Goal: Complete application form

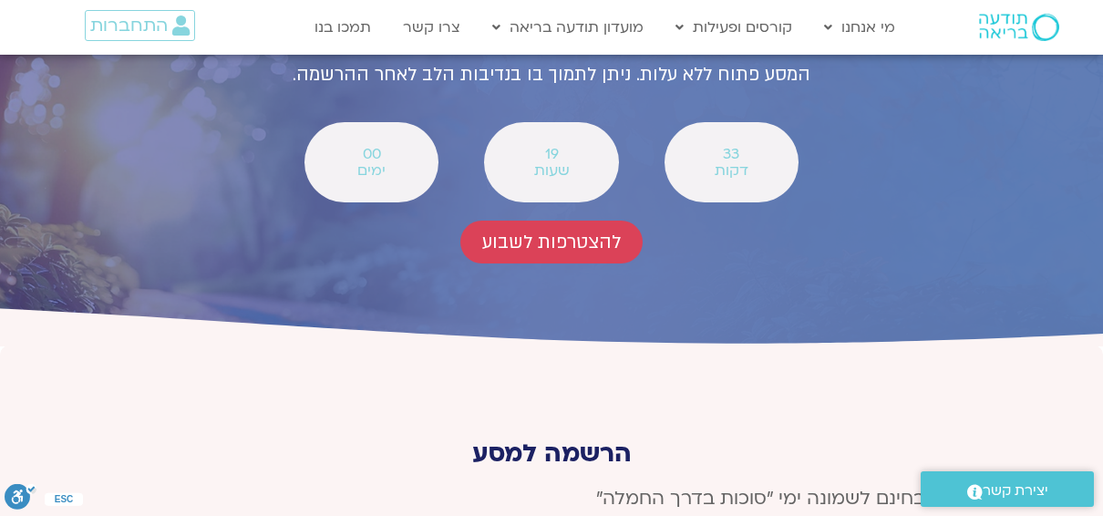
scroll to position [6731, 0]
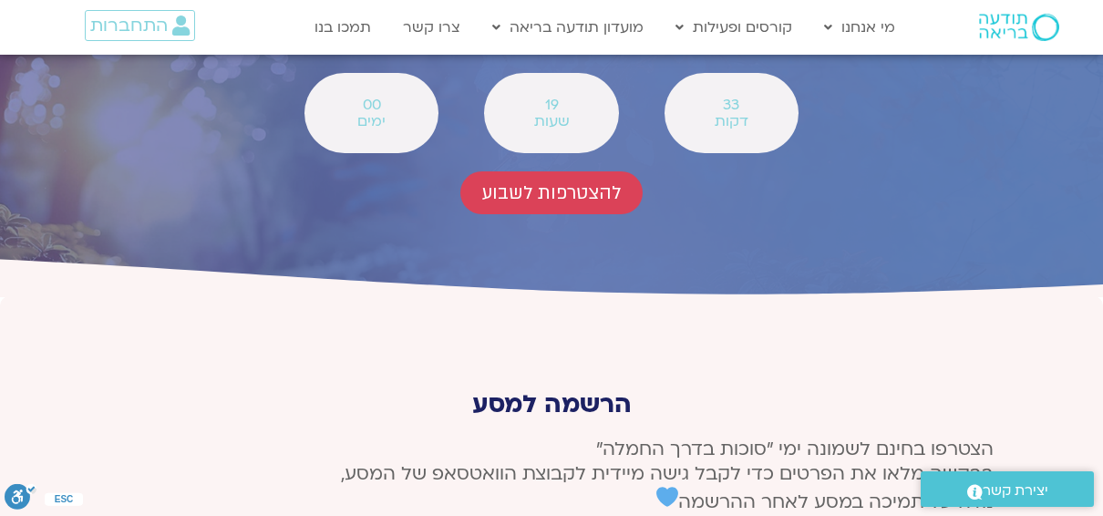
drag, startPoint x: 951, startPoint y: 355, endPoint x: 987, endPoint y: 367, distance: 37.5
type input "[PERSON_NAME]"
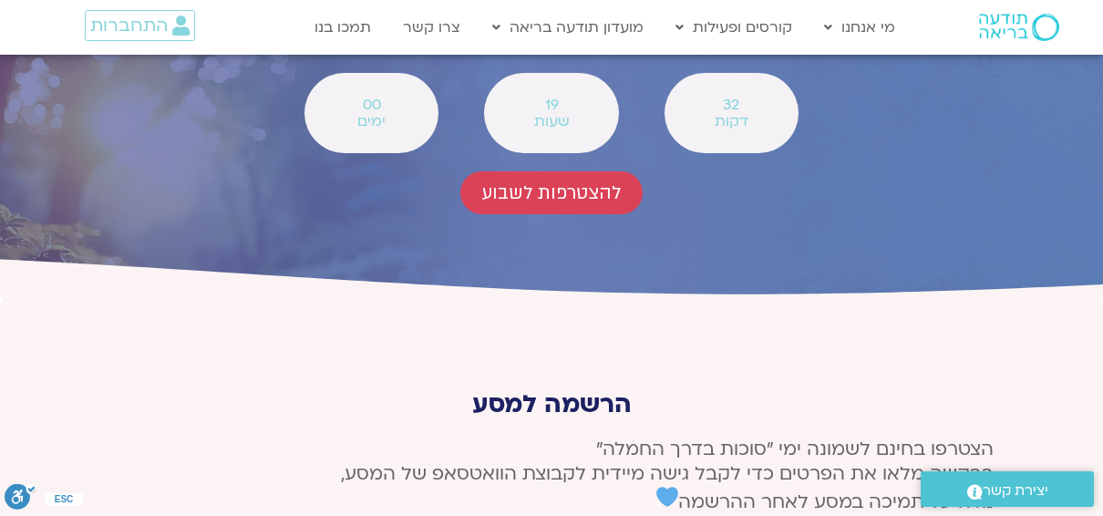
type input "[EMAIL_ADDRESS][DOMAIN_NAME]"
type input "0507867986"
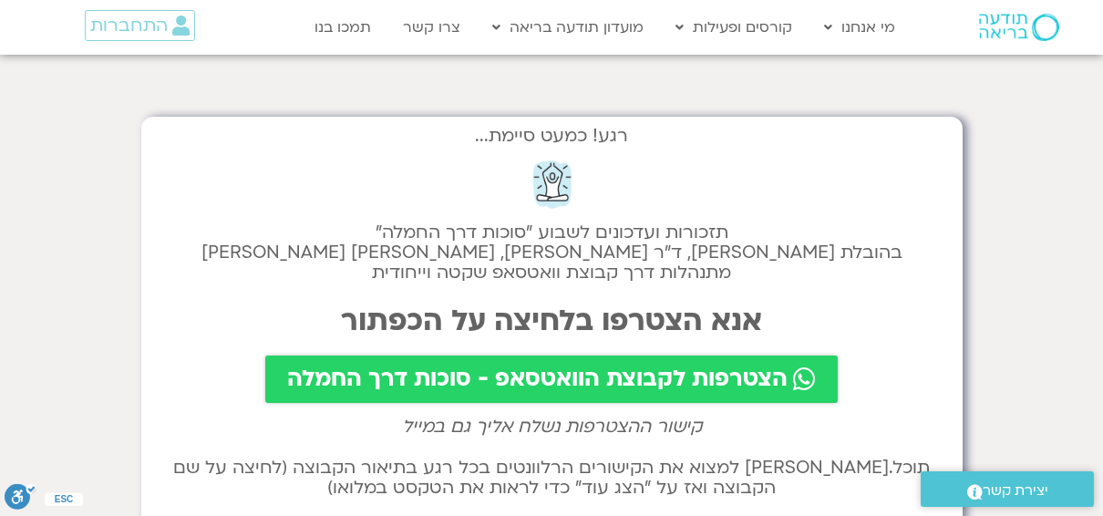
click at [623, 383] on span "הצטרפות לקבוצת הוואטסאפ - סוכות דרך החמלה" at bounding box center [537, 379] width 500 height 26
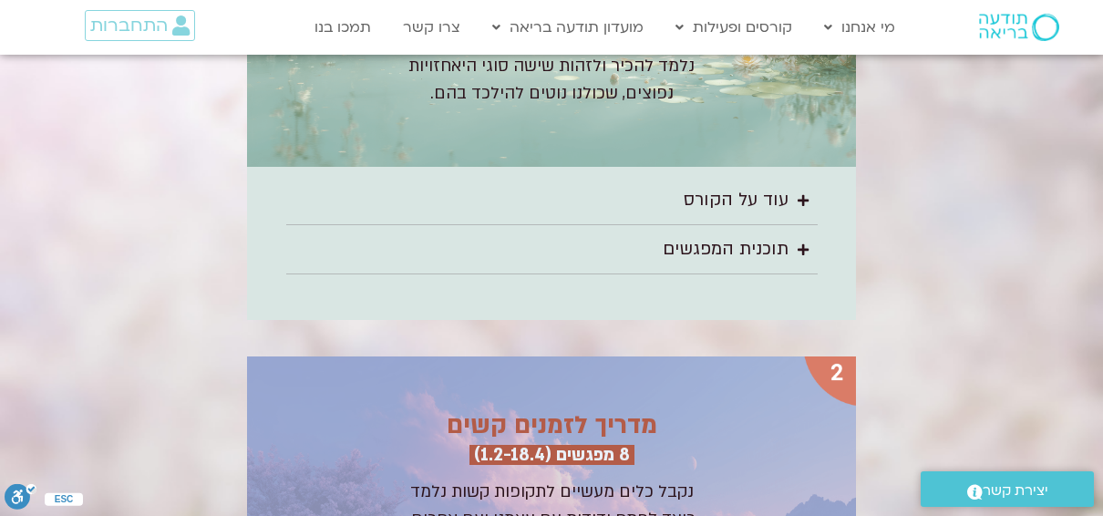
scroll to position [2672, 0]
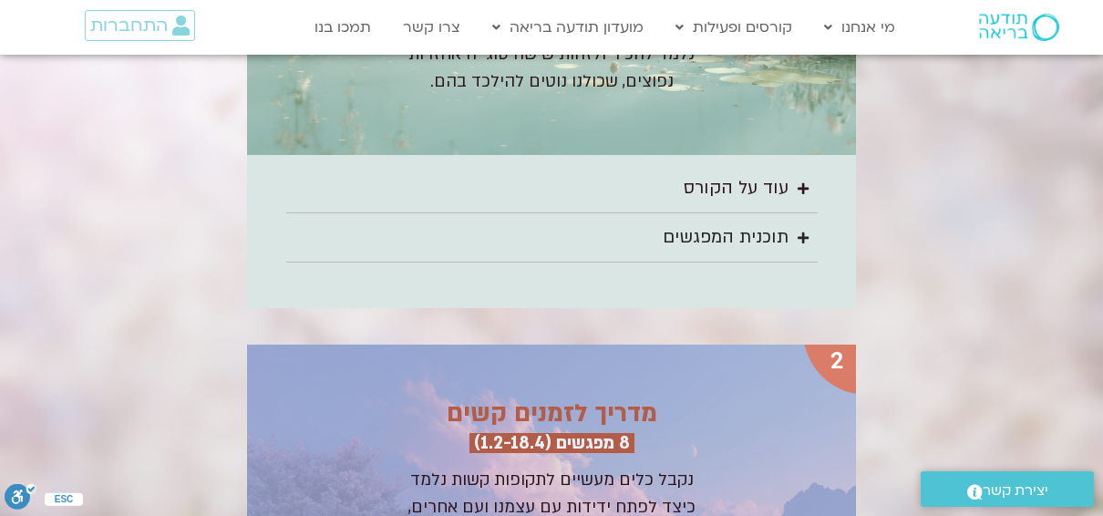
click at [719, 222] on div "תוכנית המפגשים" at bounding box center [726, 237] width 126 height 30
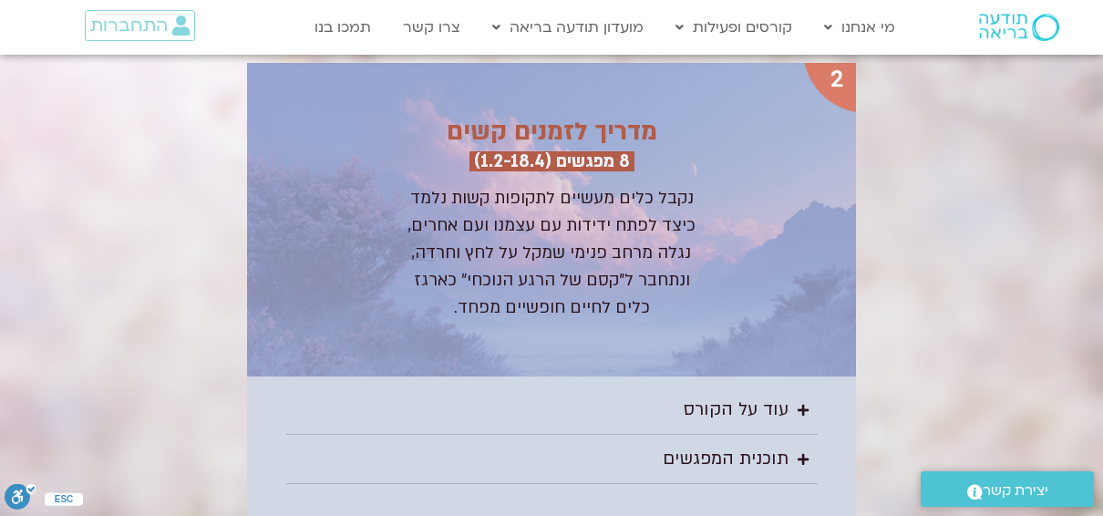
scroll to position [5322, 0]
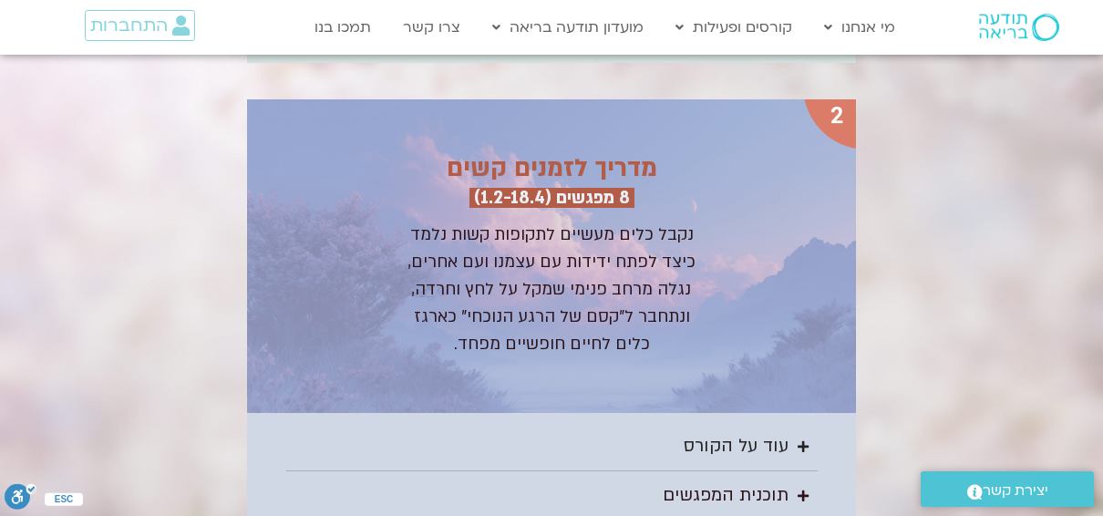
click at [737, 431] on div "עוד על הקורס" at bounding box center [736, 446] width 105 height 30
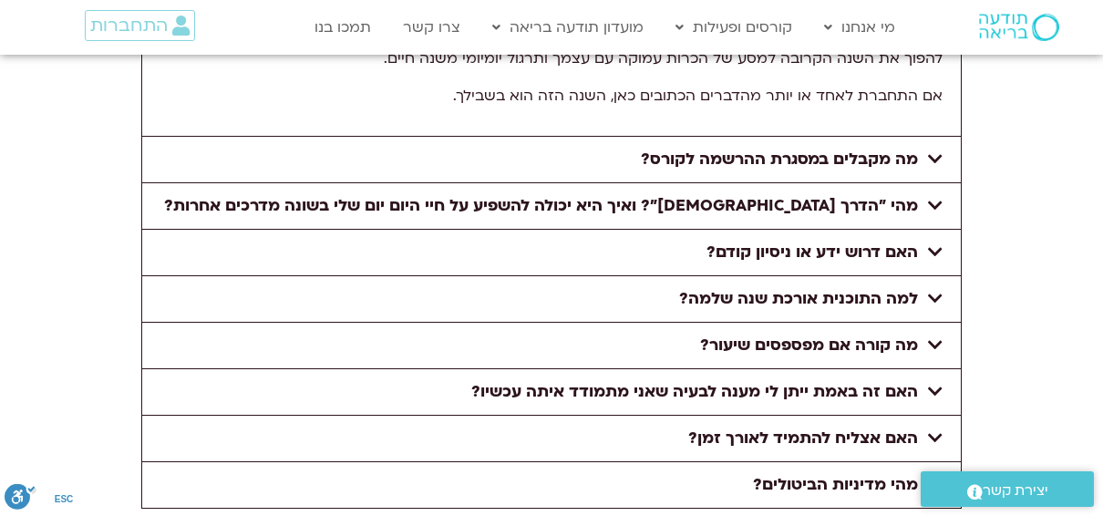
scroll to position [10353, 0]
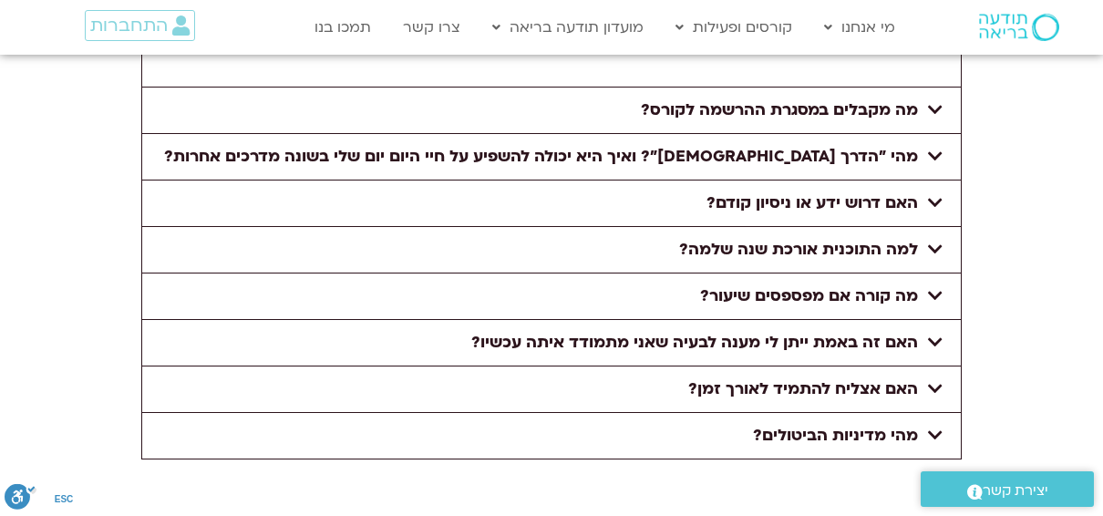
click at [930, 427] on icon at bounding box center [935, 435] width 15 height 16
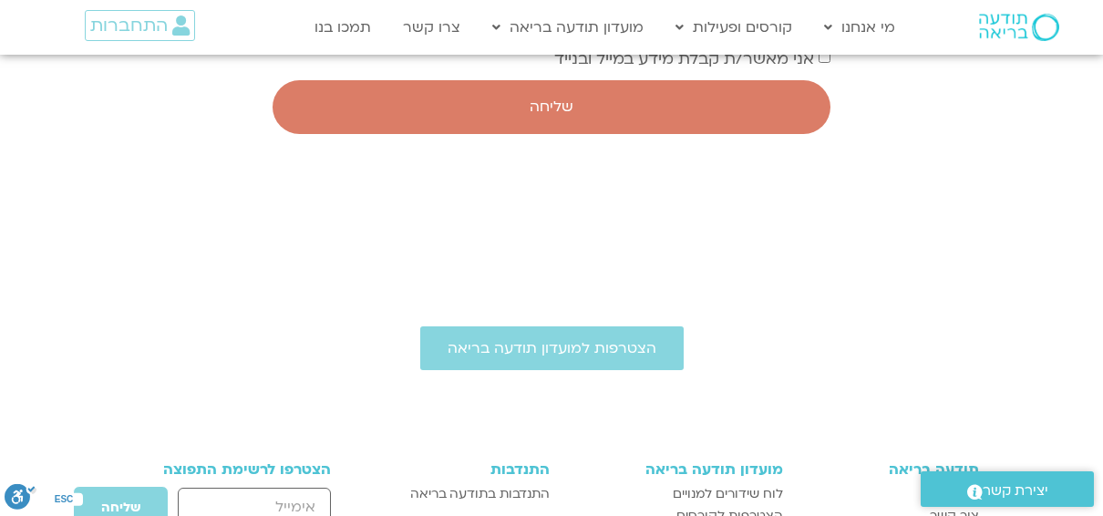
scroll to position [12714, 0]
